Goal: Information Seeking & Learning: Understand process/instructions

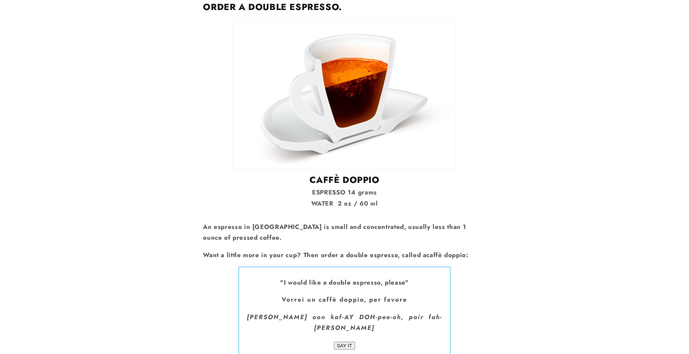
scroll to position [1334, 0]
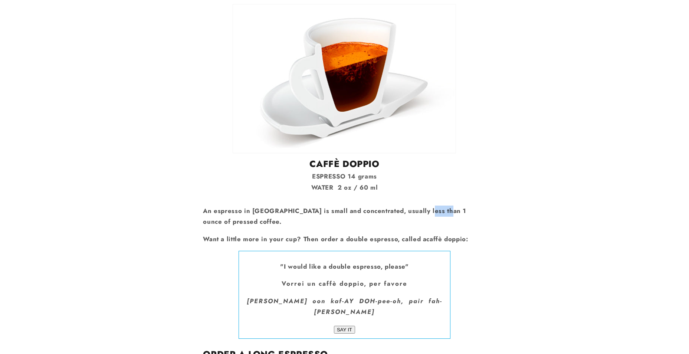
drag, startPoint x: 432, startPoint y: 157, endPoint x: 412, endPoint y: 157, distance: 20.4
click at [412, 205] on p "An espresso in [GEOGRAPHIC_DATA] is small and concentrated, usually less than 1…" at bounding box center [344, 216] width 283 height 22
drag, startPoint x: 255, startPoint y: 184, endPoint x: 329, endPoint y: 186, distance: 74.2
click at [329, 234] on p "Want a little more in your cup? Then order a double espresso, called a caffè do…" at bounding box center [344, 239] width 283 height 11
drag, startPoint x: 329, startPoint y: 186, endPoint x: 433, endPoint y: 227, distance: 112.2
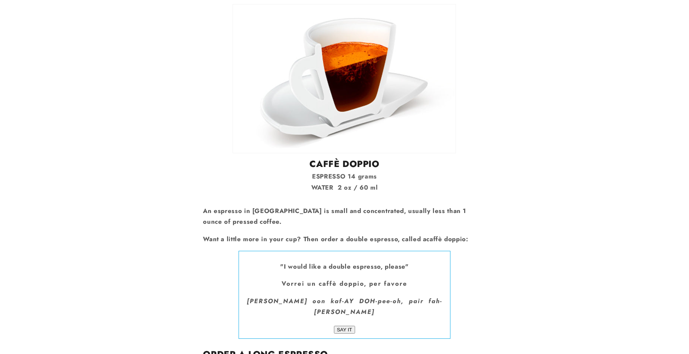
click at [389, 234] on p "Want a little more in your cup? Then order a double espresso, called a caffè do…" at bounding box center [344, 239] width 283 height 11
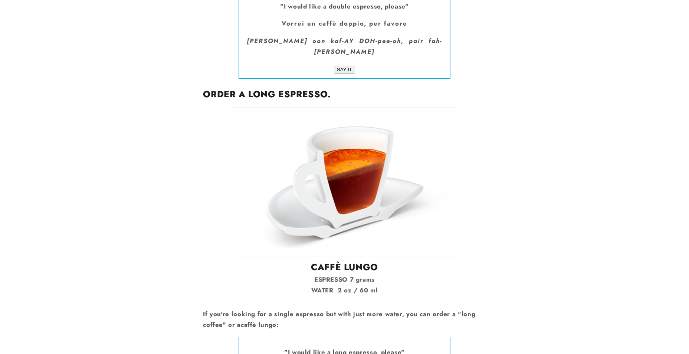
scroll to position [1594, 0]
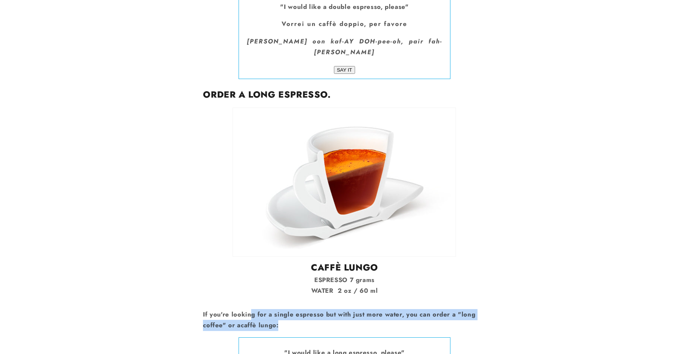
drag, startPoint x: 250, startPoint y: 252, endPoint x: 350, endPoint y: 258, distance: 100.3
click at [350, 309] on p "If you're looking for a single espresso but with just more water, you can order…" at bounding box center [344, 320] width 283 height 22
drag, startPoint x: 350, startPoint y: 258, endPoint x: 408, endPoint y: 260, distance: 57.9
click at [408, 309] on p "If you're looking for a single espresso but with just more water, you can order…" at bounding box center [344, 320] width 283 height 22
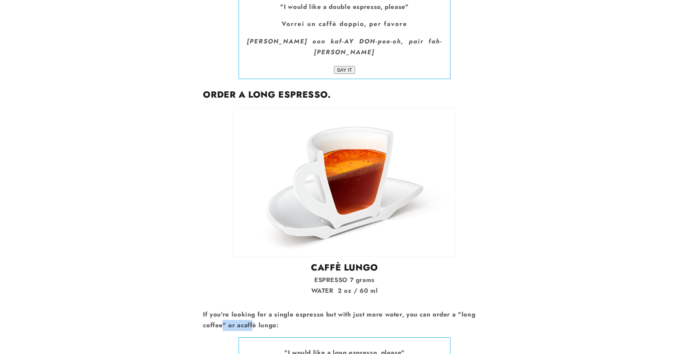
drag, startPoint x: 228, startPoint y: 261, endPoint x: 254, endPoint y: 259, distance: 25.7
click at [254, 309] on p "If you're looking for a single espresso but with just more water, you can order…" at bounding box center [344, 320] width 283 height 22
drag, startPoint x: 254, startPoint y: 259, endPoint x: 171, endPoint y: 277, distance: 84.9
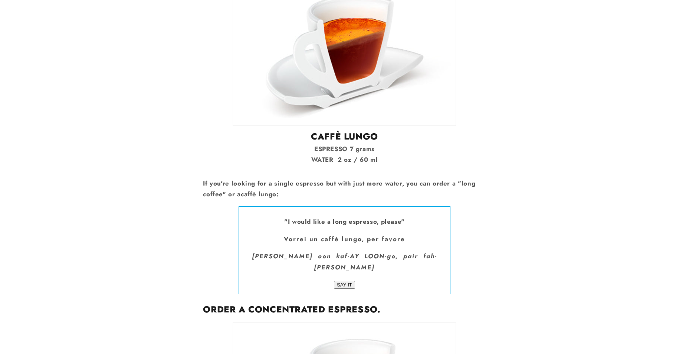
scroll to position [1631, 0]
